Goal: Check status: Check status

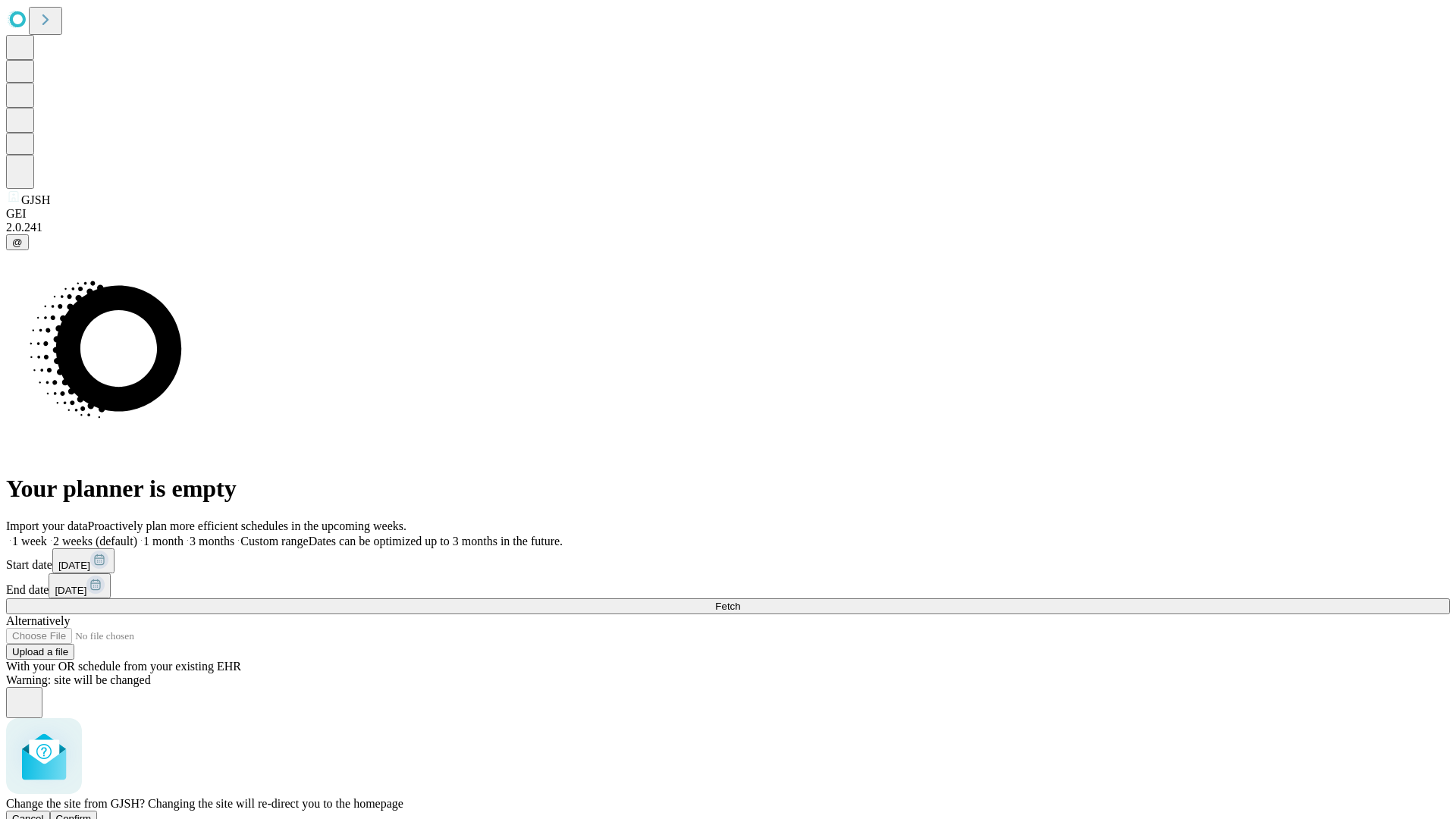
click at [92, 813] on span "Confirm" at bounding box center [73, 818] width 36 height 11
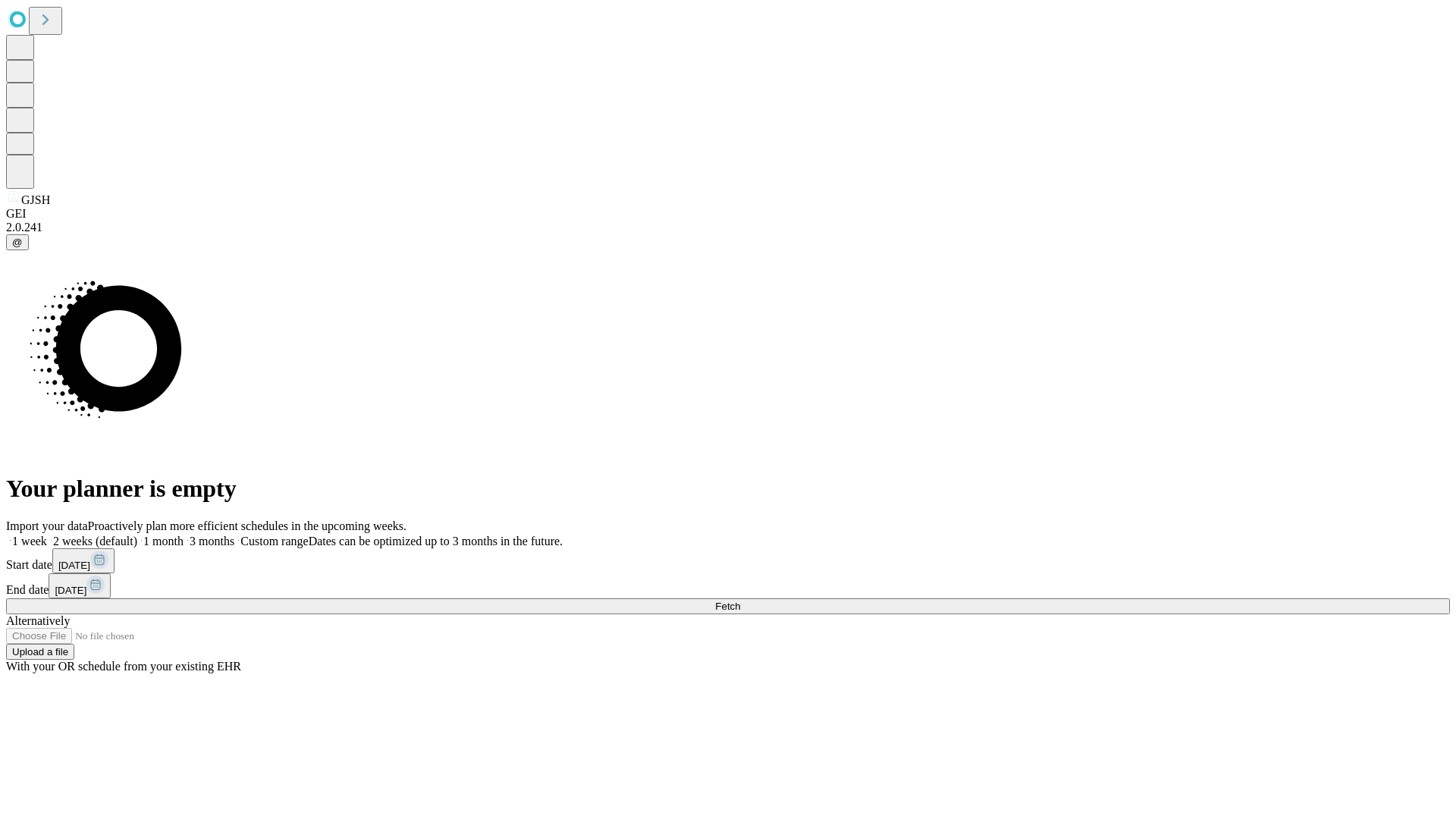
click at [137, 535] on label "2 weeks (default)" at bounding box center [92, 541] width 90 height 13
click at [740, 601] on span "Fetch" at bounding box center [727, 606] width 25 height 11
